Goal: Task Accomplishment & Management: Manage account settings

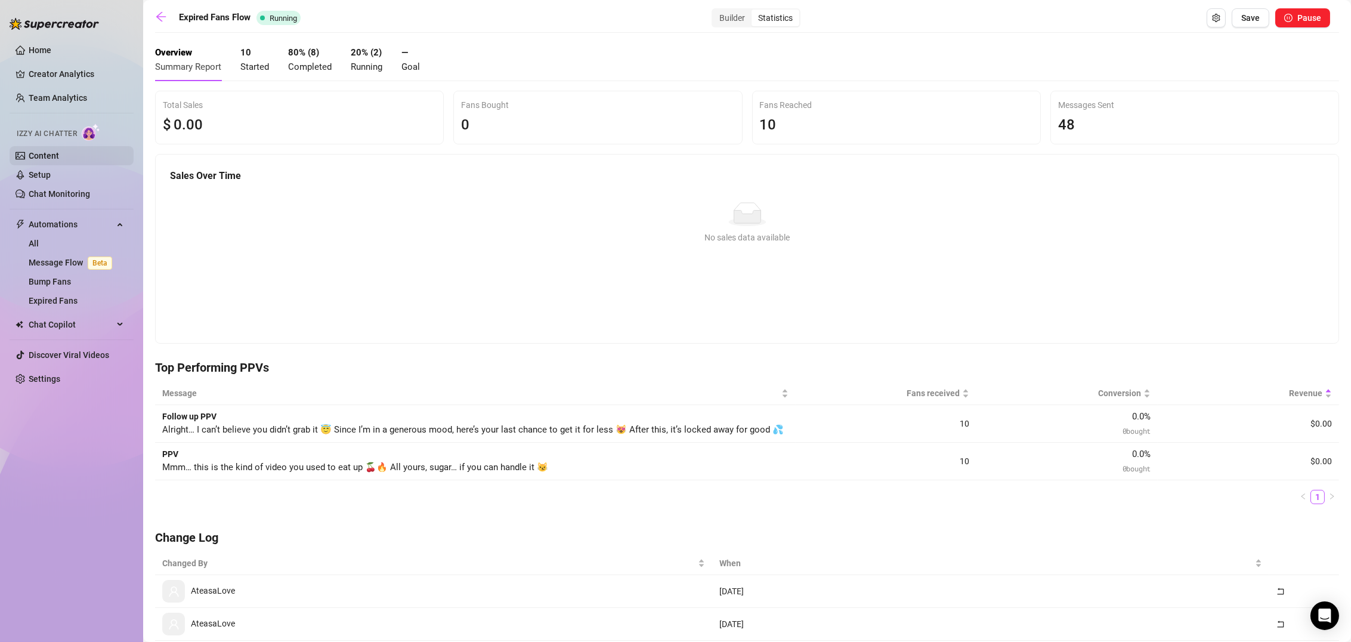
click at [44, 155] on link "Content" at bounding box center [44, 156] width 30 height 10
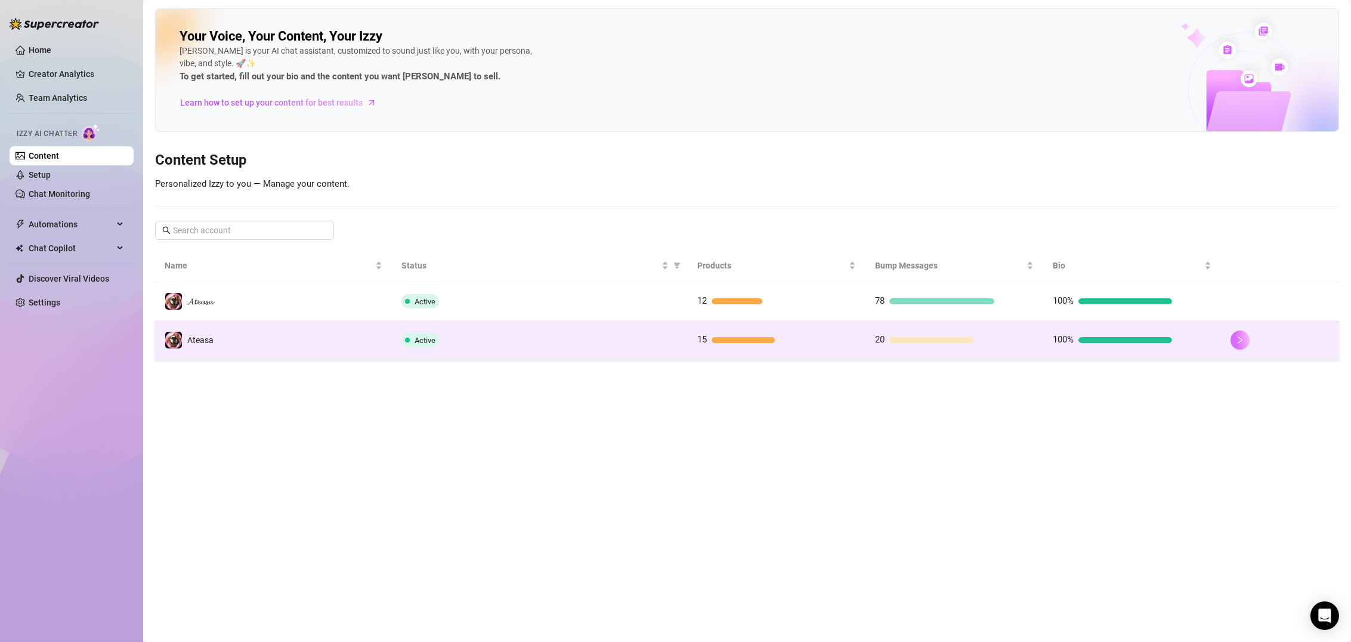
click at [1242, 331] on button "button" at bounding box center [1240, 340] width 19 height 19
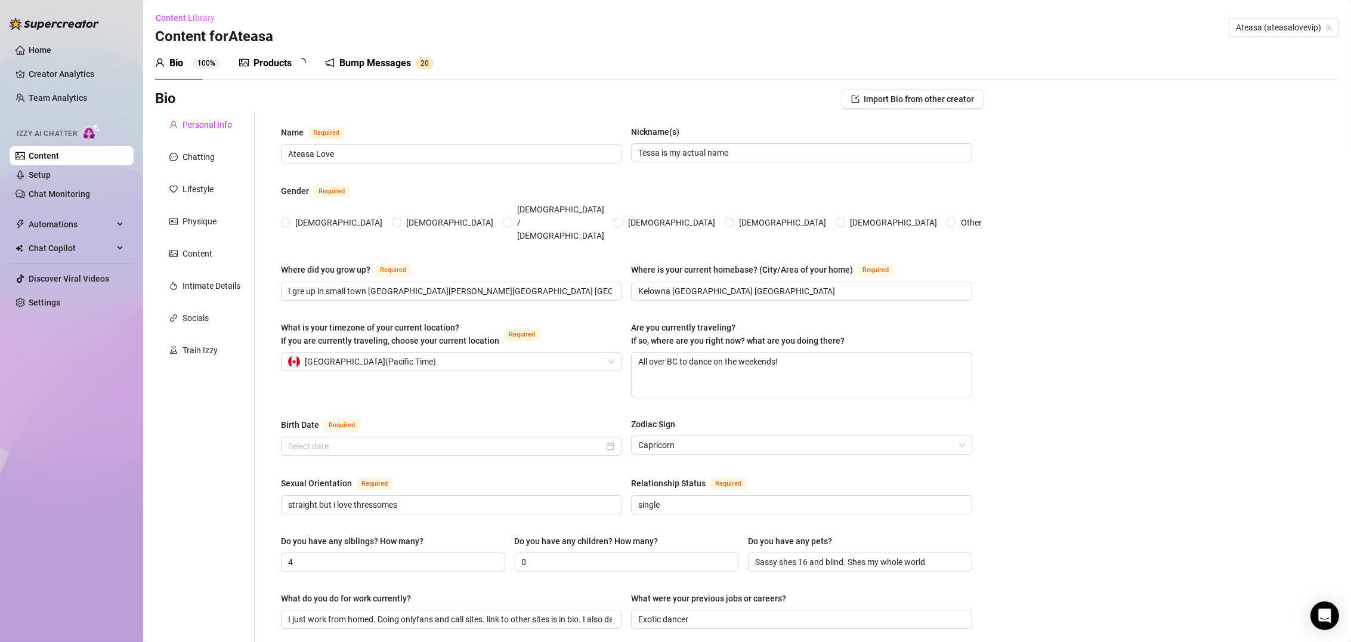
radio input "true"
type input "[DATE]"
click at [272, 64] on div "Products" at bounding box center [273, 63] width 38 height 14
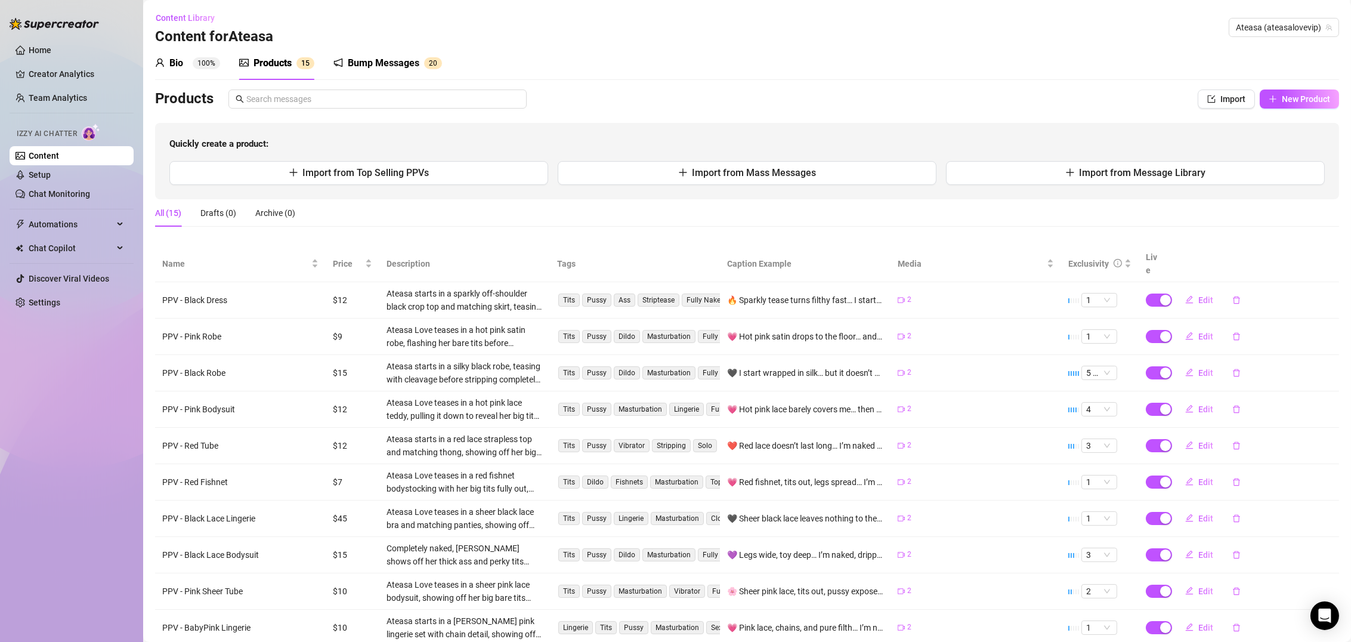
click at [1246, 17] on div "Content Library Content for Ateasa Ateasa (ateasalovevip)" at bounding box center [747, 27] width 1184 height 38
click at [1248, 32] on span "Ateasa (ateasalovevip)" at bounding box center [1284, 27] width 96 height 18
click at [1277, 45] on div "𝓐𝓽𝓮𝓪𝓼𝓪 ( ateasalove )" at bounding box center [1276, 52] width 107 height 14
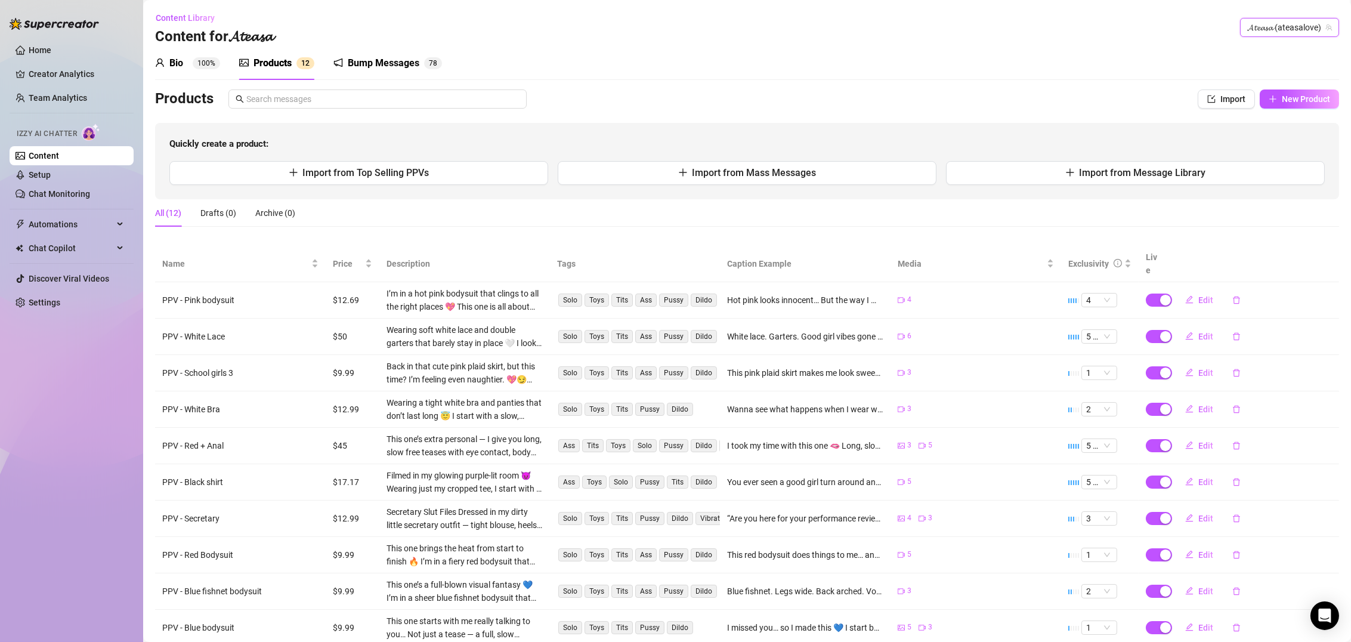
click at [391, 59] on div "Bump Messages" at bounding box center [384, 63] width 72 height 14
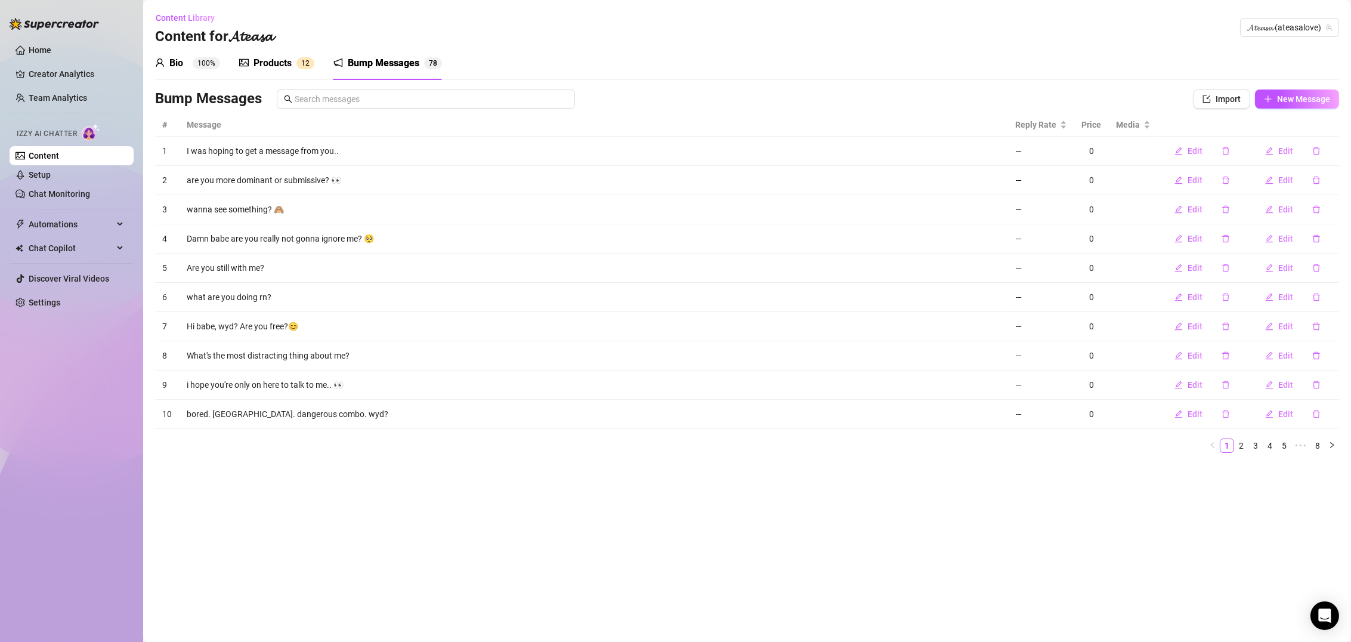
click at [278, 69] on div "Products" at bounding box center [273, 63] width 38 height 14
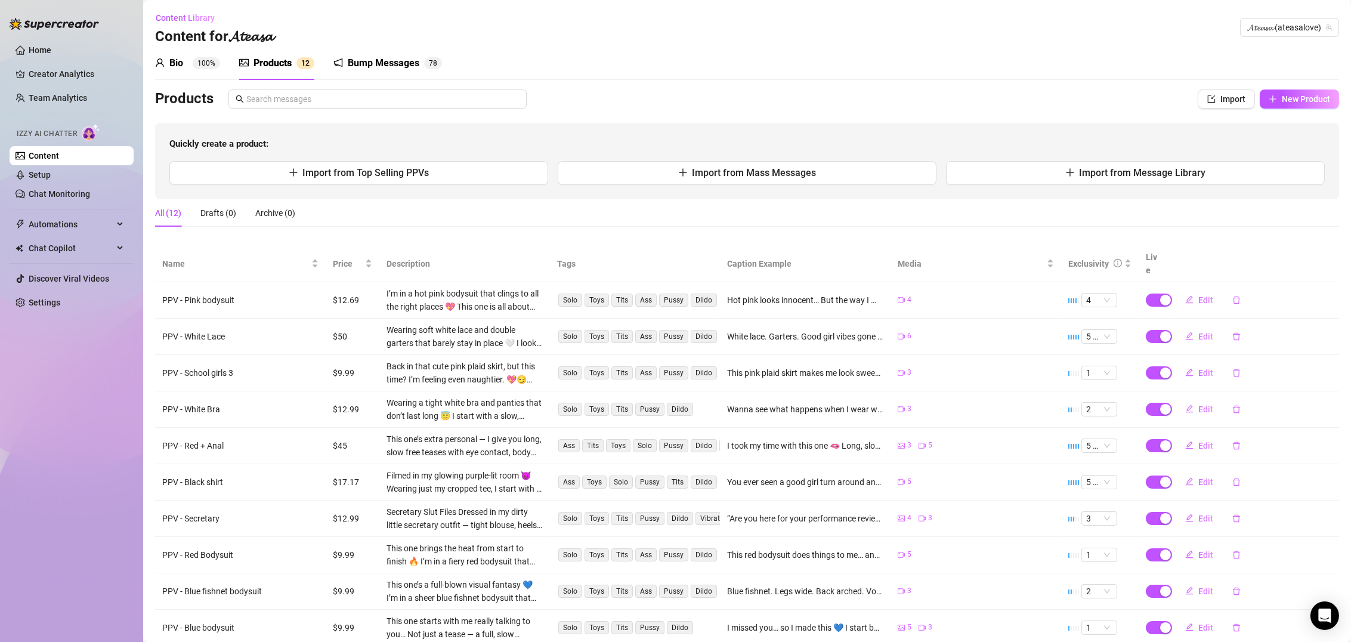
click at [375, 58] on div "Bump Messages" at bounding box center [384, 63] width 72 height 14
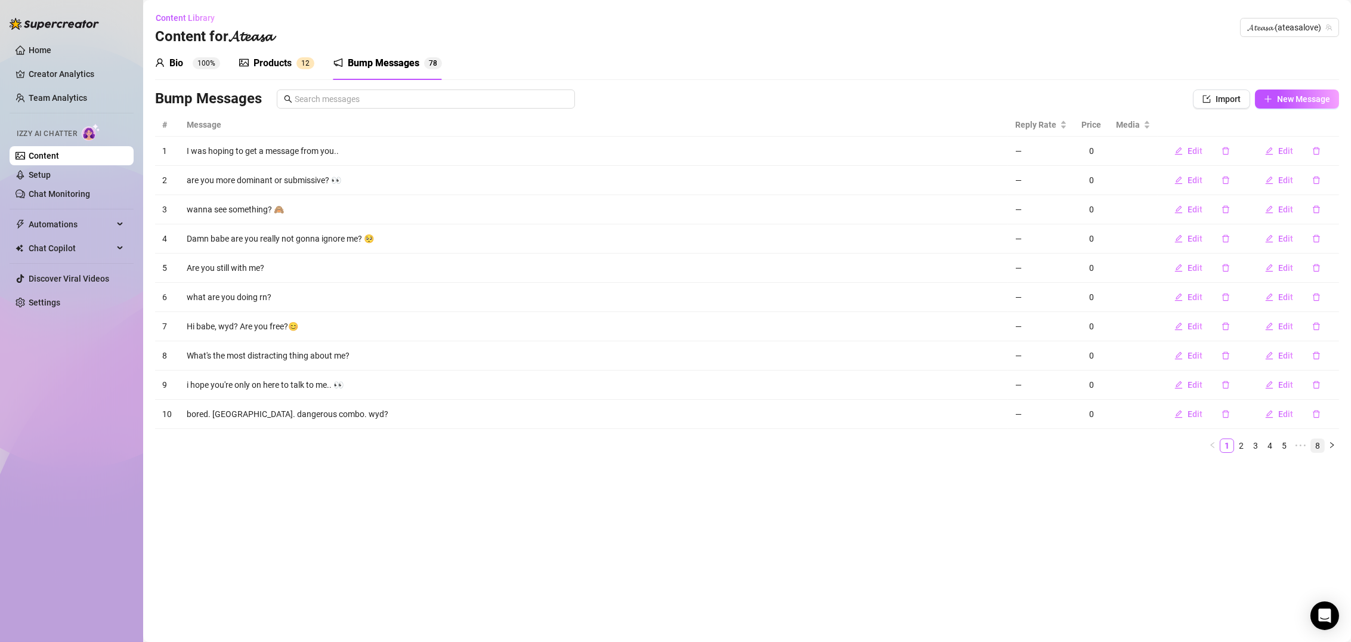
click at [1316, 441] on link "8" at bounding box center [1317, 445] width 13 height 13
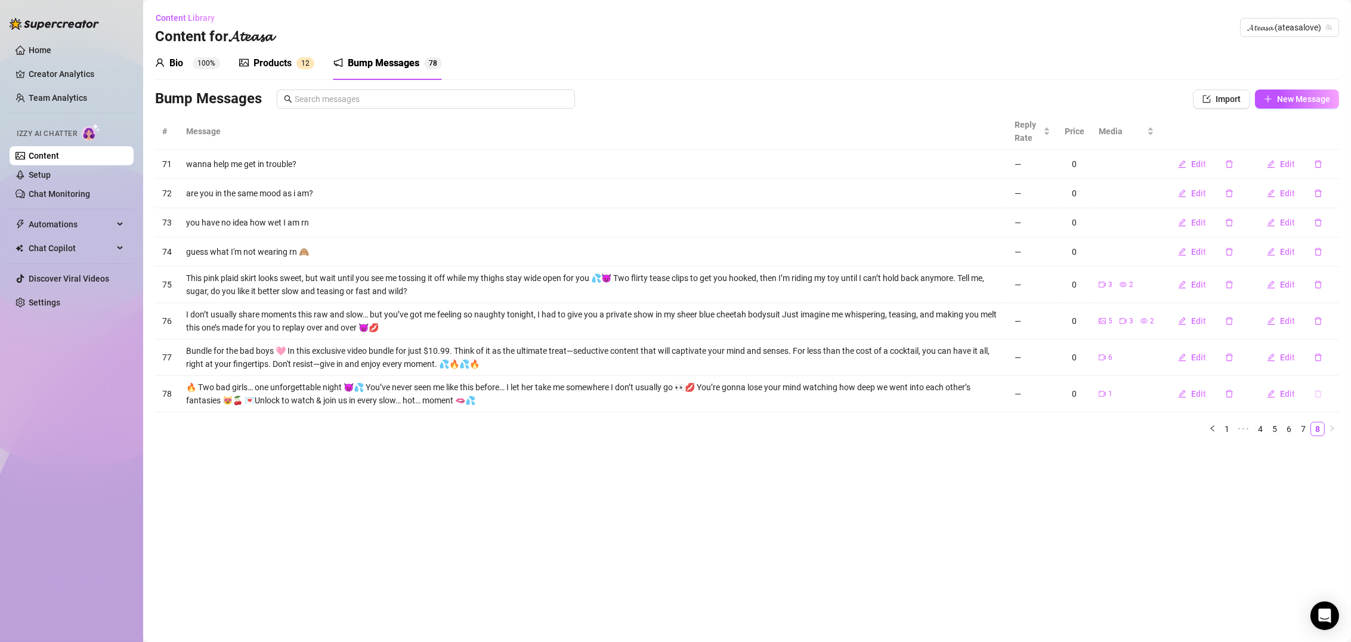
click at [1320, 387] on button "button" at bounding box center [1318, 393] width 27 height 19
click at [1337, 357] on span "Yes" at bounding box center [1331, 362] width 14 height 10
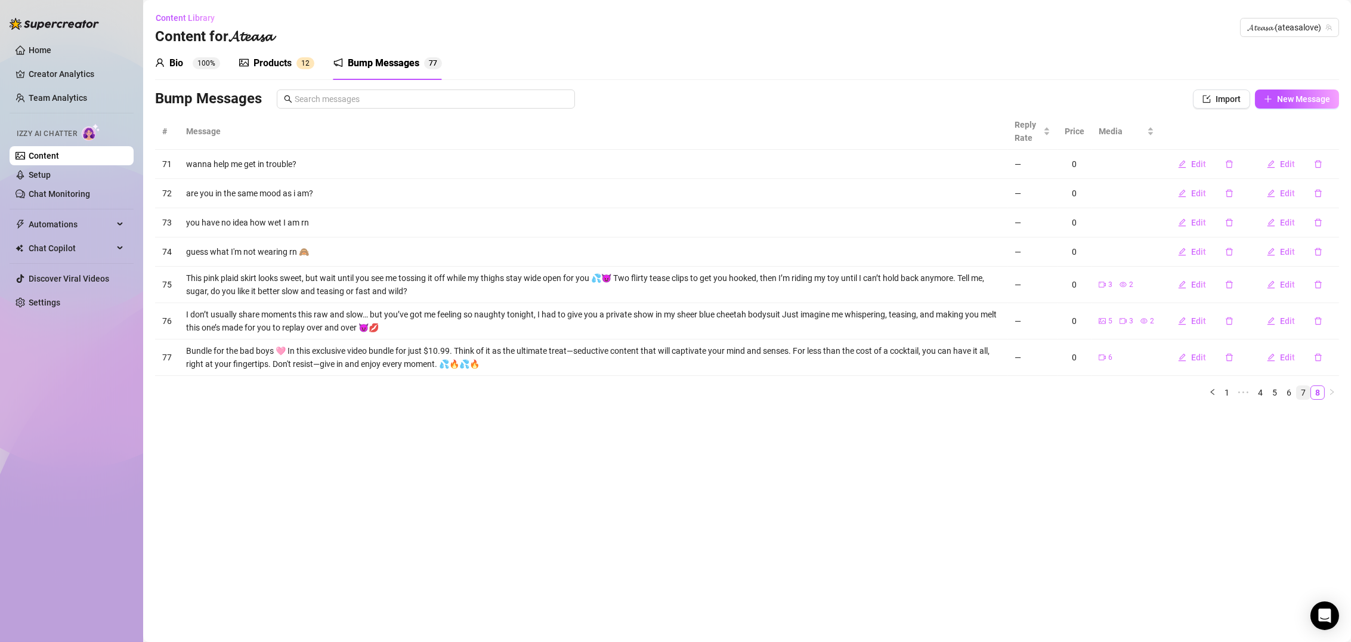
click at [1305, 387] on link "7" at bounding box center [1303, 392] width 13 height 13
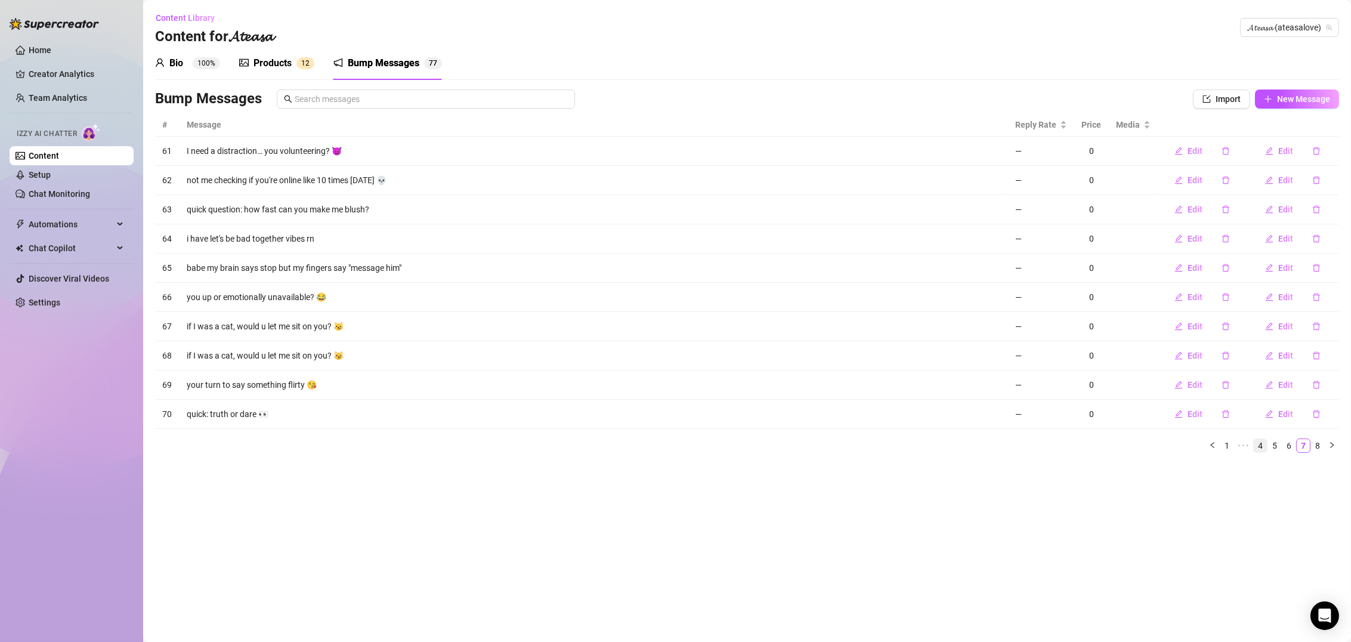
click at [1258, 442] on link "4" at bounding box center [1260, 445] width 13 height 13
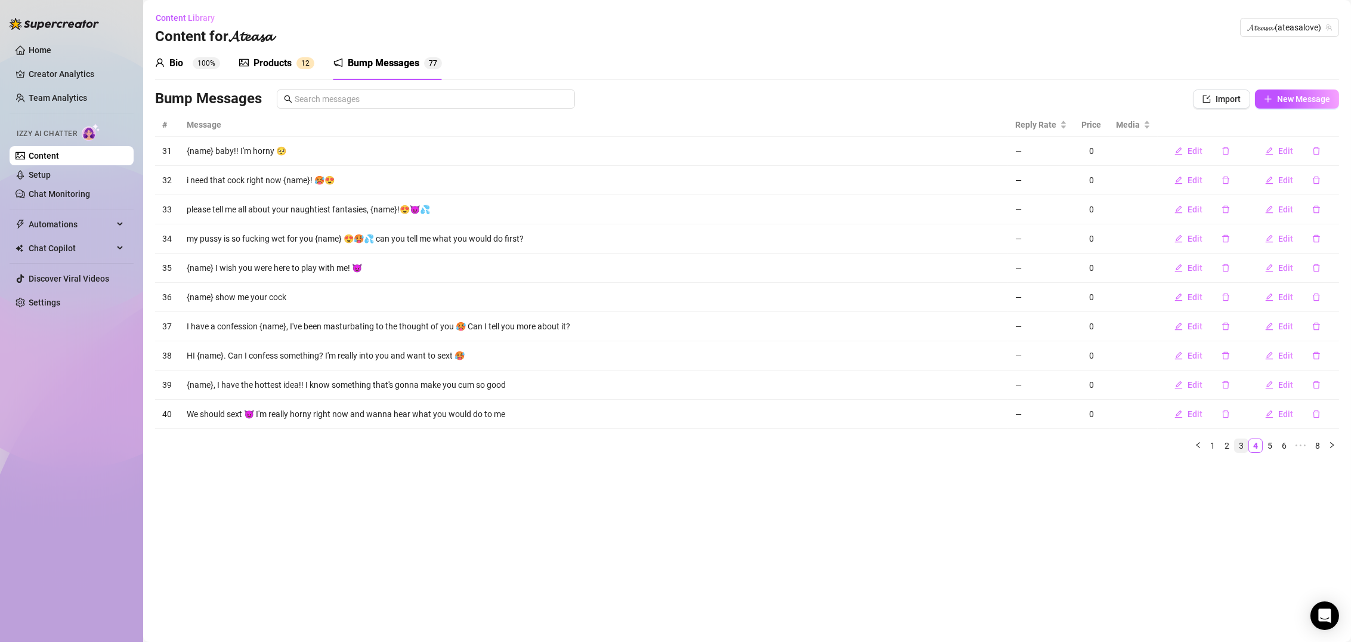
click at [1235, 439] on link "3" at bounding box center [1241, 445] width 13 height 13
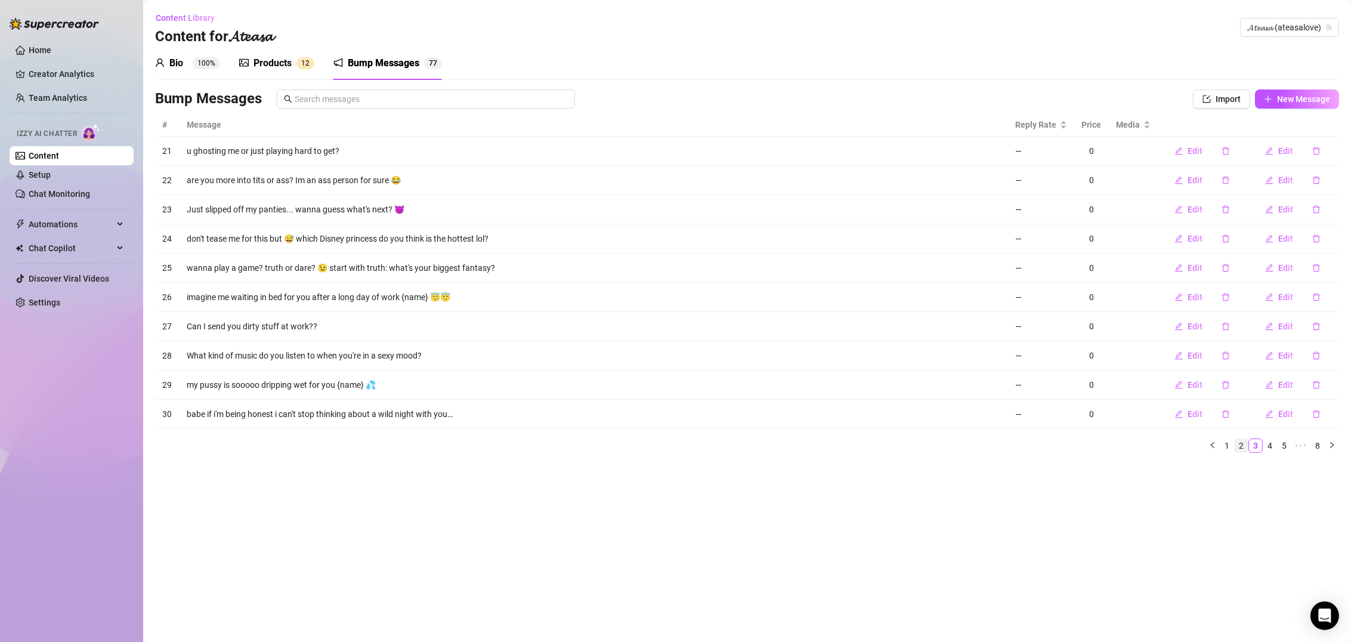
click at [1236, 440] on link "2" at bounding box center [1241, 445] width 13 height 13
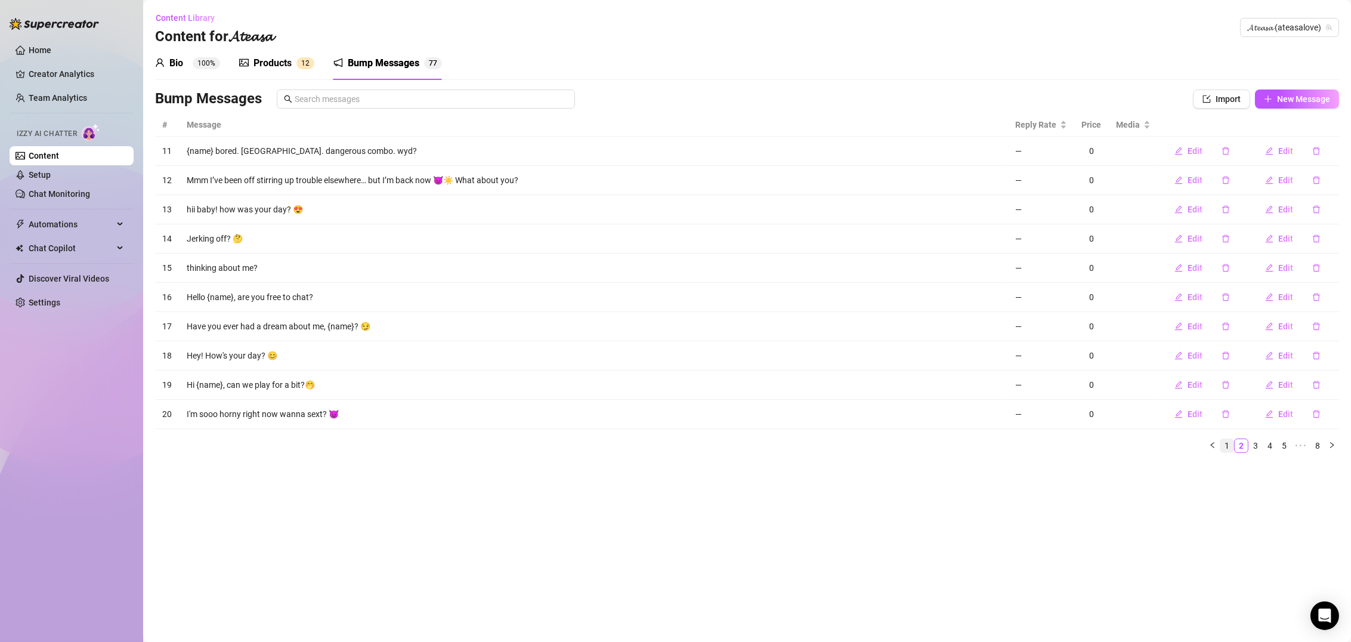
click at [1228, 441] on link "1" at bounding box center [1227, 445] width 13 height 13
